Goal: Transaction & Acquisition: Book appointment/travel/reservation

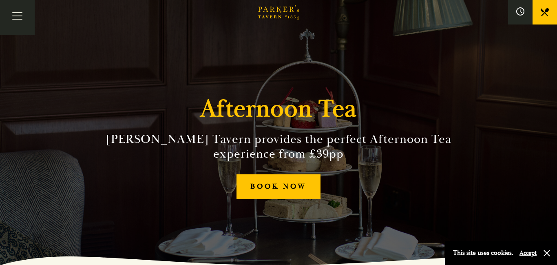
click at [293, 185] on link "BOOK NOW" at bounding box center [279, 186] width 84 height 25
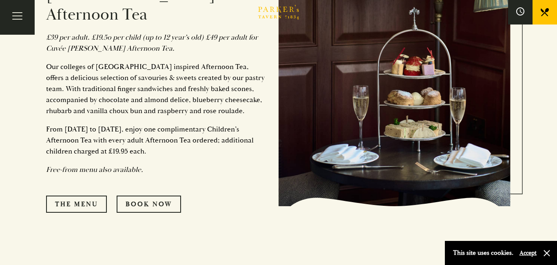
scroll to position [403, 0]
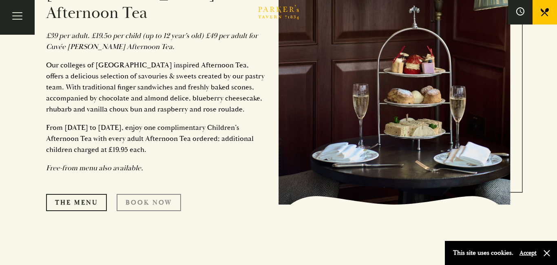
click at [164, 194] on link "Book Now" at bounding box center [149, 202] width 64 height 17
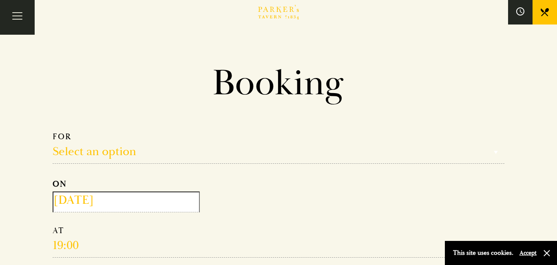
click at [126, 152] on select "Select an option Lunch Dinner Afternoon Tea" at bounding box center [279, 147] width 452 height 32
select select "161949"
click at [53, 131] on select "Select an option Lunch Dinner Afternoon Tea" at bounding box center [279, 147] width 452 height 32
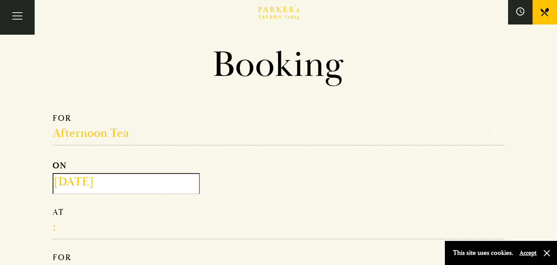
scroll to position [4, 0]
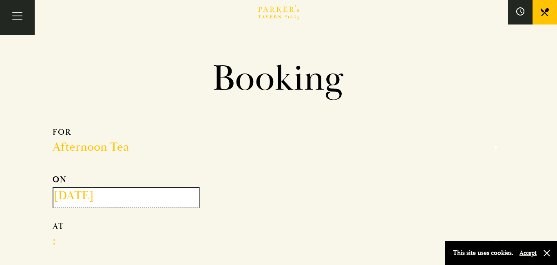
click at [118, 197] on input "[DATE]" at bounding box center [126, 197] width 147 height 21
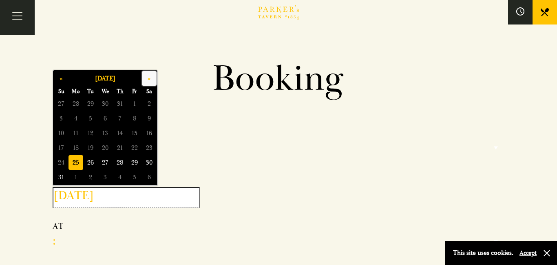
click at [151, 76] on button "»" at bounding box center [149, 78] width 15 height 15
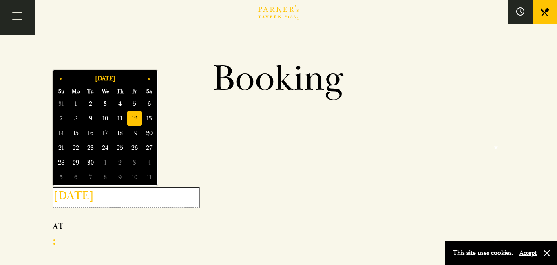
click at [136, 115] on span "12" at bounding box center [134, 118] width 15 height 15
type input "[DATE]"
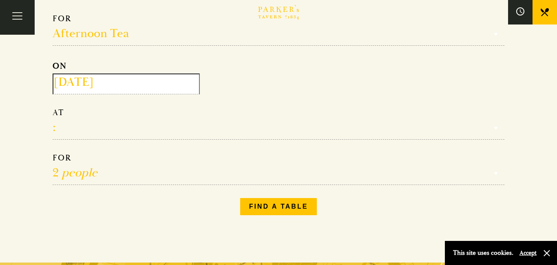
scroll to position [119, 0]
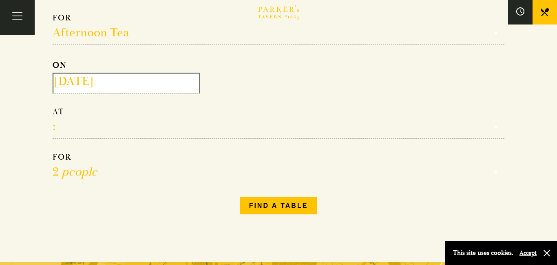
click at [75, 126] on select "12:30 13:00 13:30 14:00 14:30 15:00 15:30 16:00 16:30" at bounding box center [279, 122] width 452 height 32
select select "15:00"
click at [53, 107] on select "12:30 13:00 13:30 14:00 14:30 15:00 15:30 16:00 16:30" at bounding box center [279, 122] width 452 height 32
click at [100, 173] on select "1 person 2 people 3 people 4 people 5 people 6 people 7 people 8 people 9 peopl…" at bounding box center [279, 168] width 452 height 32
click at [53, 153] on select "1 person 2 people 3 people 4 people 5 people 6 people 7 people 8 people 9 peopl…" at bounding box center [279, 168] width 452 height 32
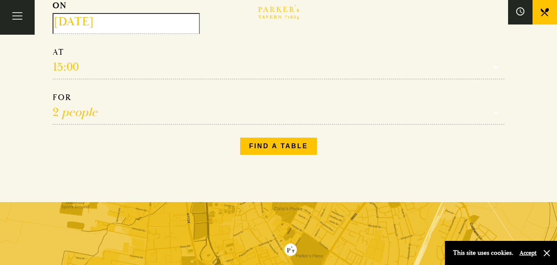
scroll to position [179, 0]
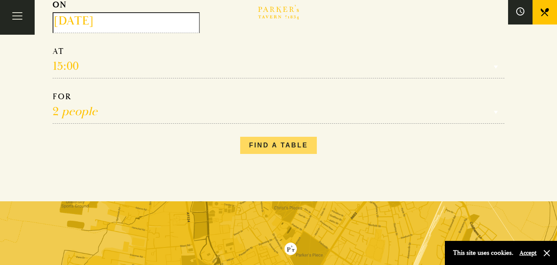
click at [297, 146] on button "Find a table" at bounding box center [278, 145] width 77 height 17
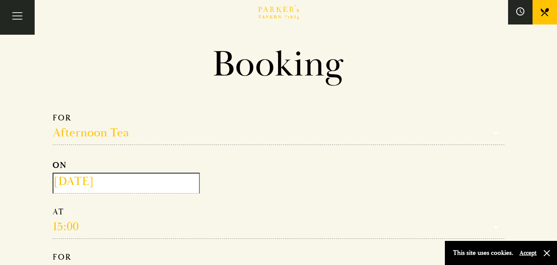
scroll to position [0, 0]
